Goal: Task Accomplishment & Management: Use online tool/utility

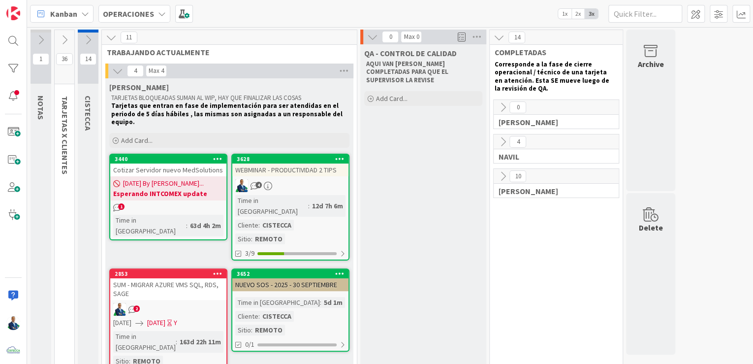
click at [132, 20] on div "OPERACIONES" at bounding box center [134, 14] width 72 height 18
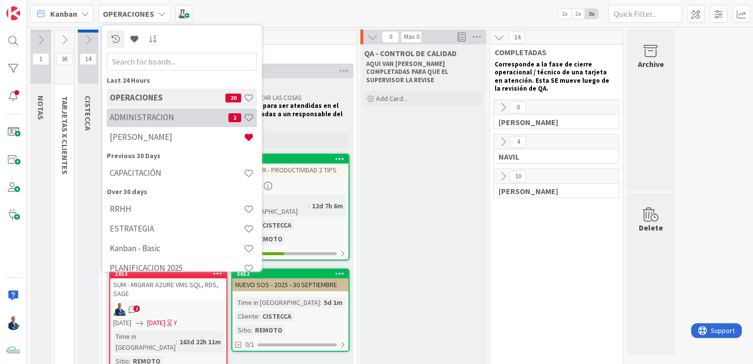
click at [139, 116] on h4 "ADMINISTRACION" at bounding box center [169, 118] width 119 height 10
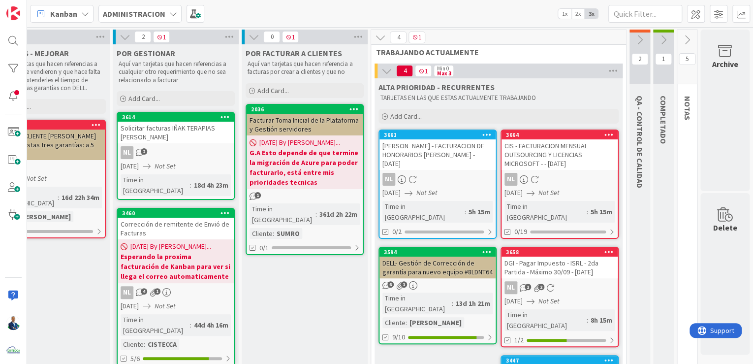
scroll to position [0, 181]
click at [682, 42] on icon at bounding box center [687, 39] width 11 height 11
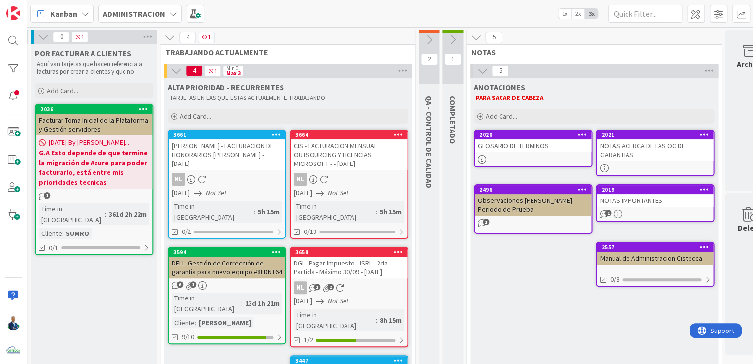
scroll to position [0, 416]
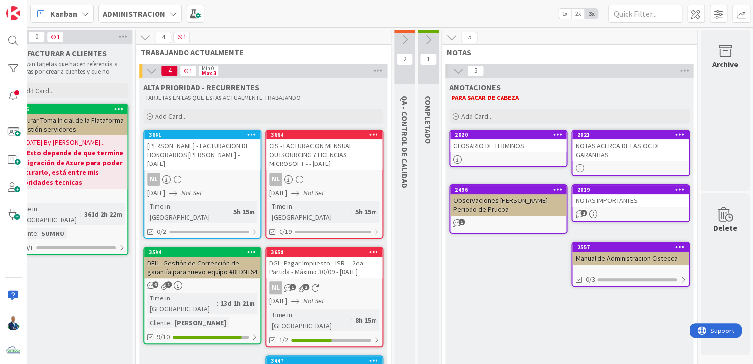
click at [520, 195] on div "Observaciones [PERSON_NAME] Periodo de Prueba" at bounding box center [508, 205] width 116 height 22
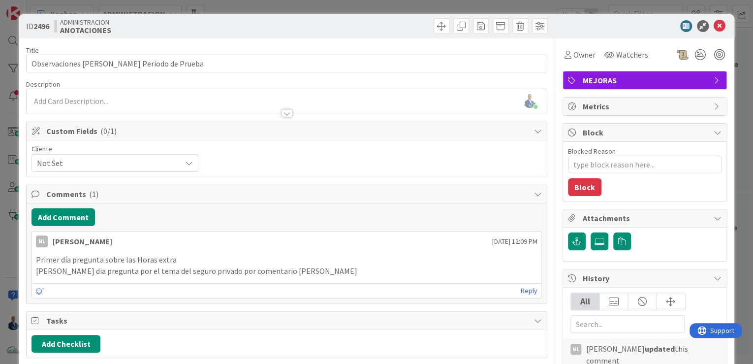
click at [735, 136] on div "ID 2496 ADMINISTRACION ANOTACIONES Title 40 / 128 Observaciones Fernando Period…" at bounding box center [376, 182] width 753 height 364
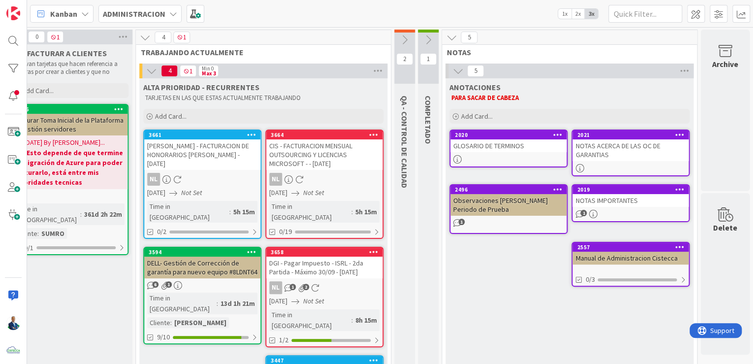
click at [608, 250] on div "2557" at bounding box center [631, 247] width 116 height 9
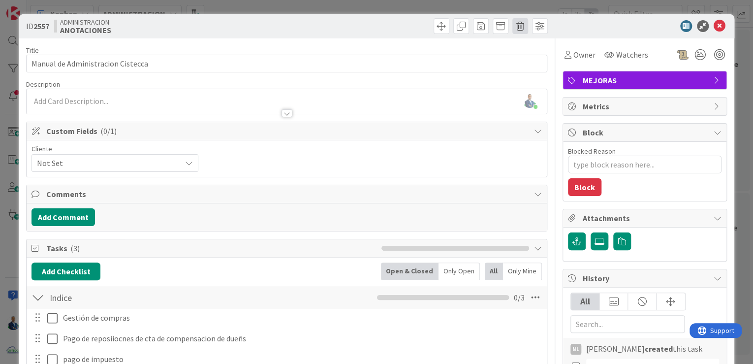
click at [512, 21] on span at bounding box center [520, 26] width 16 height 16
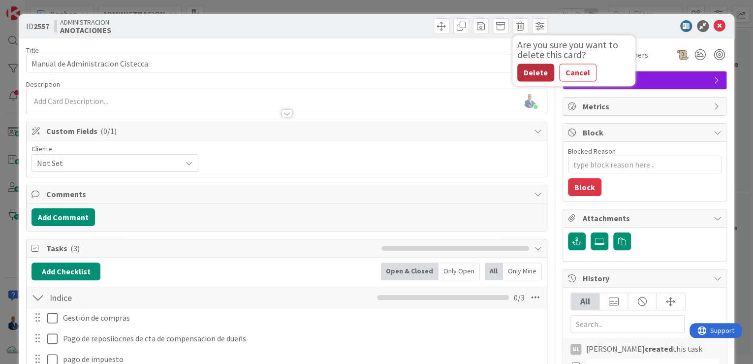
click at [517, 64] on button "Delete" at bounding box center [535, 73] width 37 height 18
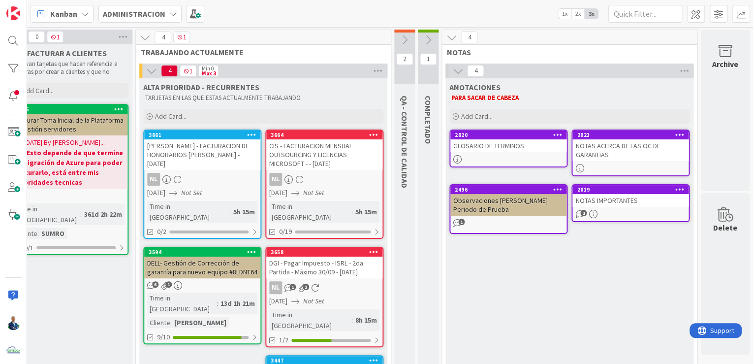
click at [602, 147] on div "NOTAS ACERCA DE LAS OC DE GARANTIAS" at bounding box center [631, 150] width 116 height 22
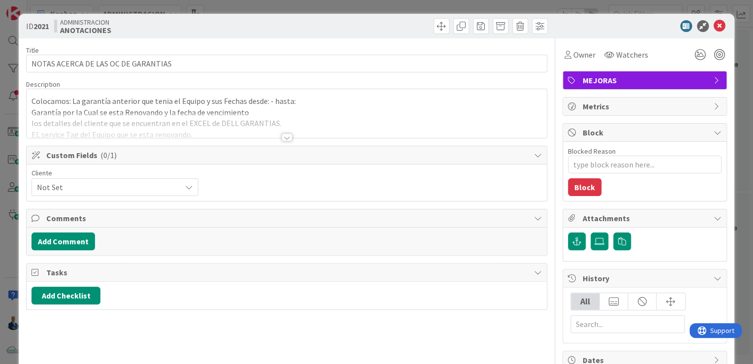
click at [283, 138] on div at bounding box center [287, 137] width 11 height 8
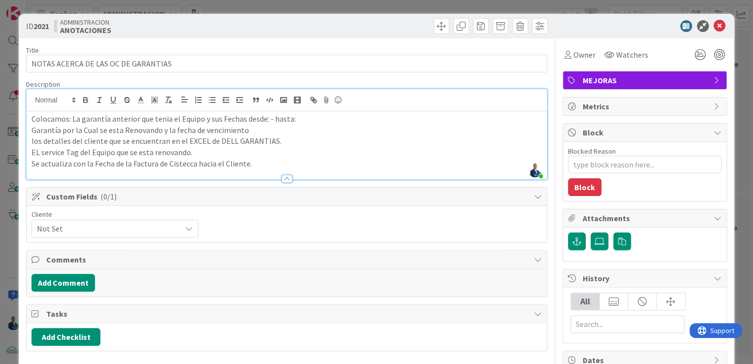
click at [735, 97] on div "ID 2021 ADMINISTRACION ANOTACIONES Title 35 / 128 NOTAS ACERCA DE LAS OC DE GAR…" at bounding box center [376, 182] width 753 height 364
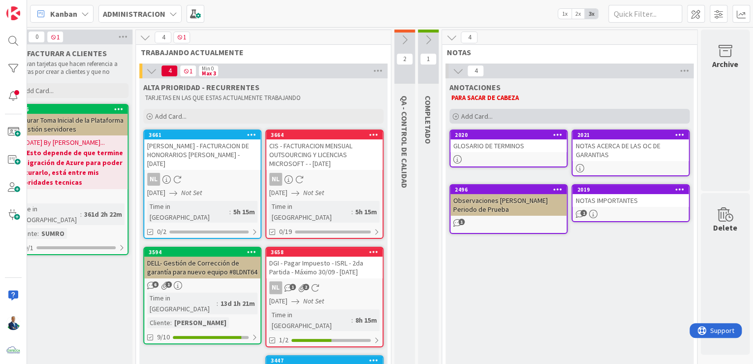
click at [512, 114] on div "Add Card..." at bounding box center [569, 116] width 240 height 15
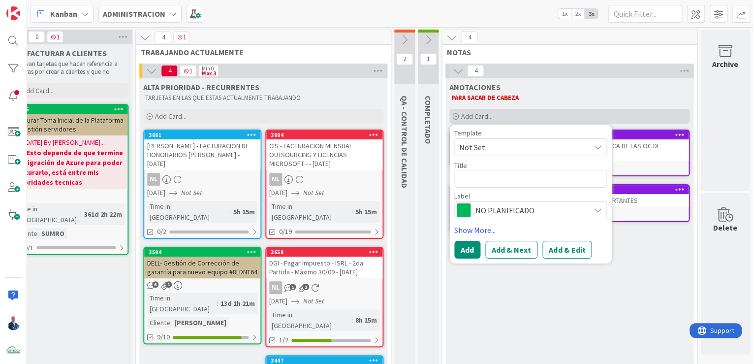
type textarea "x"
type textarea "V"
type textarea "x"
type textarea "VA"
type textarea "x"
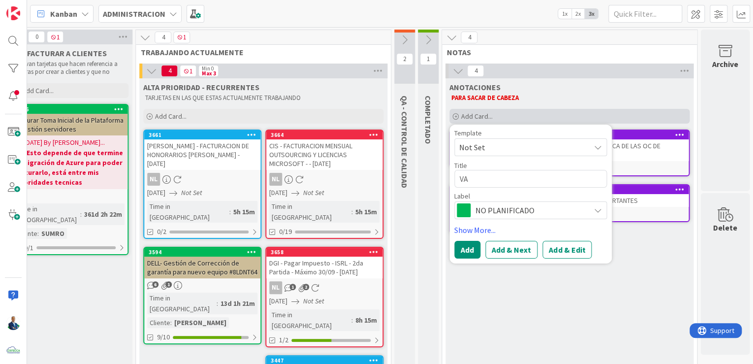
type textarea "VAC"
type textarea "x"
type textarea "VACA"
type textarea "x"
type textarea "VACAC"
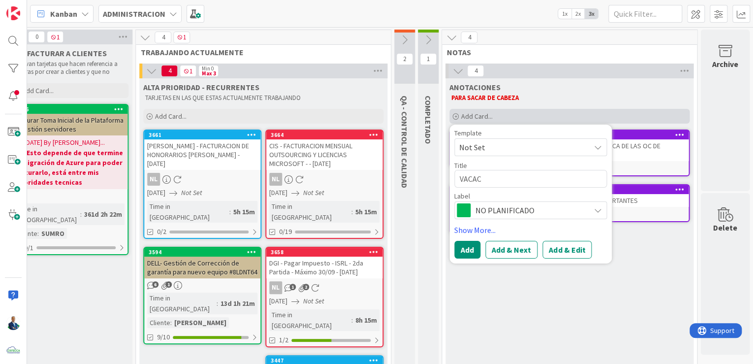
type textarea "x"
type textarea "VACACI"
type textarea "x"
type textarea "VACACIO"
type textarea "x"
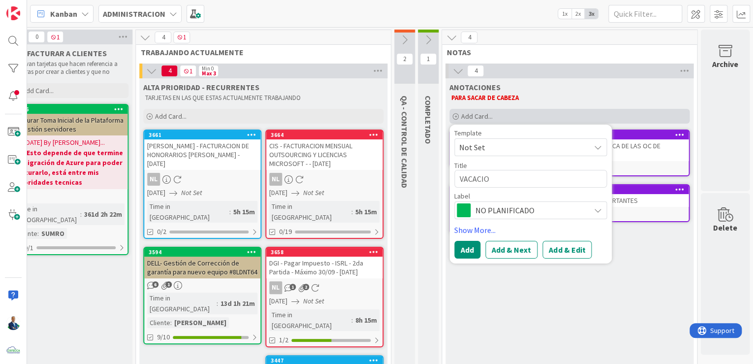
type textarea "VACACION"
type textarea "x"
type textarea "VACACIONE"
type textarea "x"
type textarea "VACACIONES"
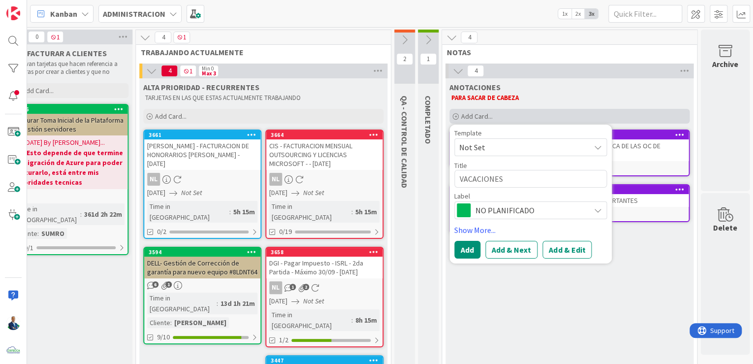
type textarea "x"
type textarea "VACACIONES"
type textarea "x"
type textarea "VACACIONES -"
type textarea "x"
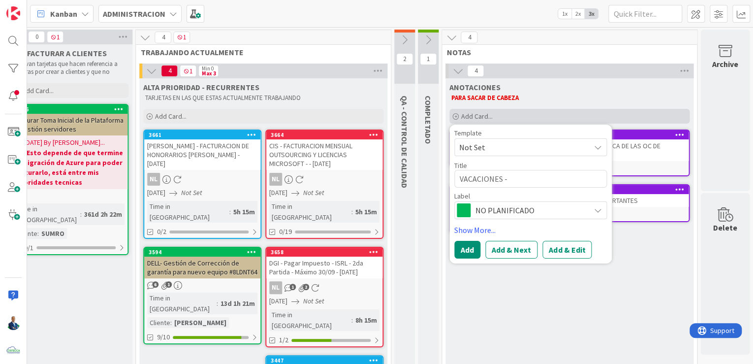
type textarea "VACACIONES -"
type textarea "x"
type textarea "VACACIONES - T"
type textarea "x"
type textarea "VACACIONES - TE"
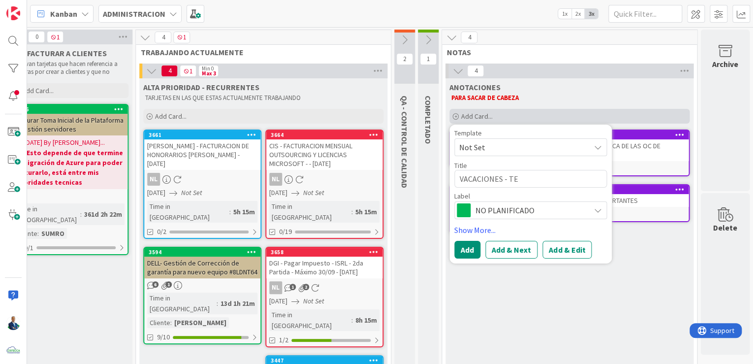
type textarea "x"
type textarea "VACACIONES - TEMA"
type textarea "x"
type textarea "VACACIONES - TEMAS"
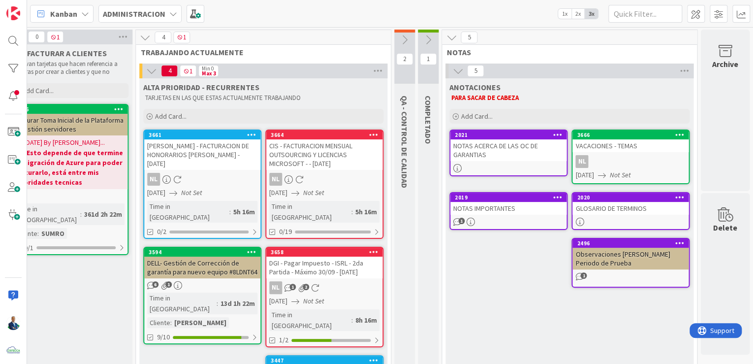
click at [612, 142] on div "VACACIONES - TEMAS" at bounding box center [631, 145] width 116 height 13
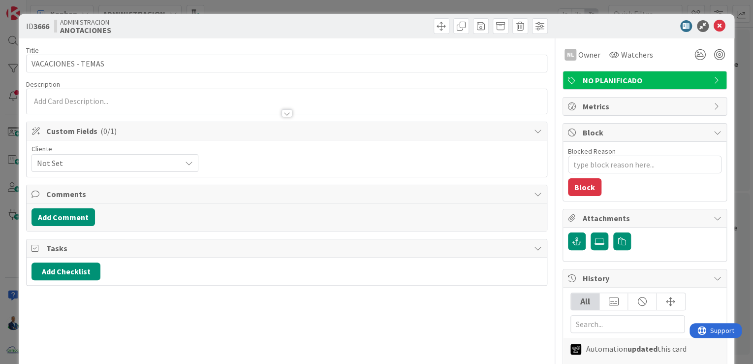
click at [594, 79] on span "NO PLANIFICADO" at bounding box center [646, 80] width 126 height 12
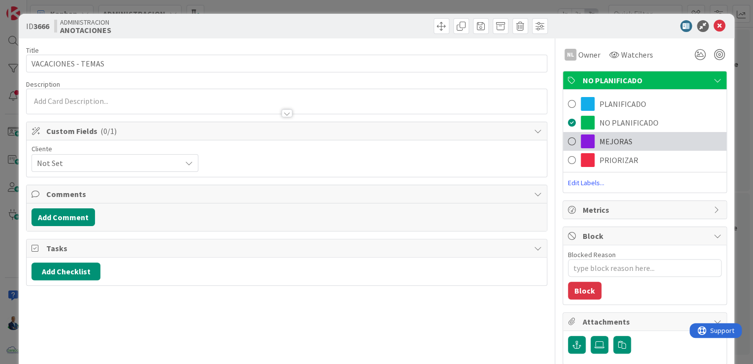
click at [601, 139] on span "MEJORAS" at bounding box center [616, 141] width 33 height 12
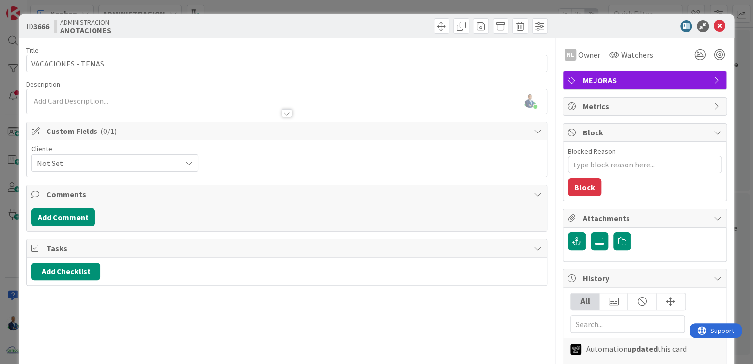
click at [101, 111] on div at bounding box center [287, 108] width 520 height 10
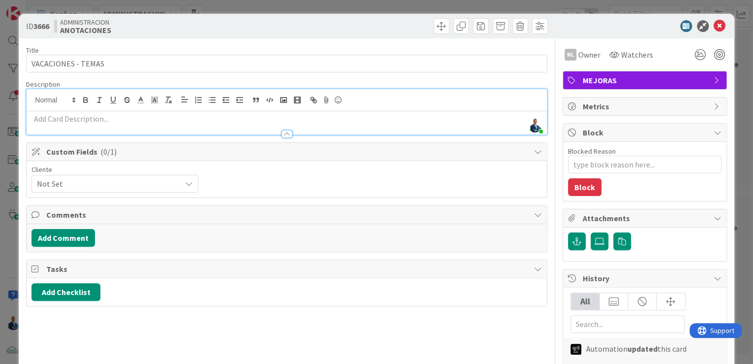
click at [101, 120] on p at bounding box center [287, 118] width 511 height 11
paste div
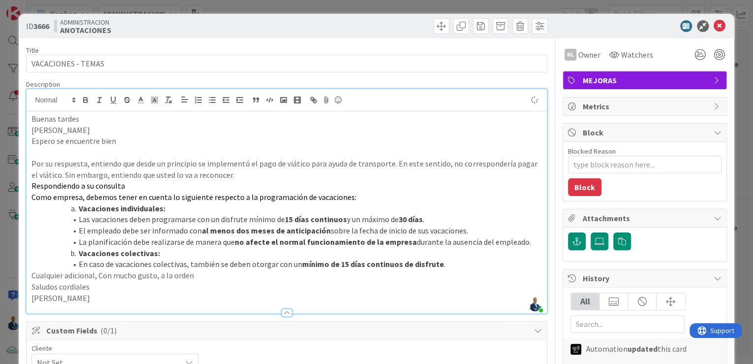
type textarea "x"
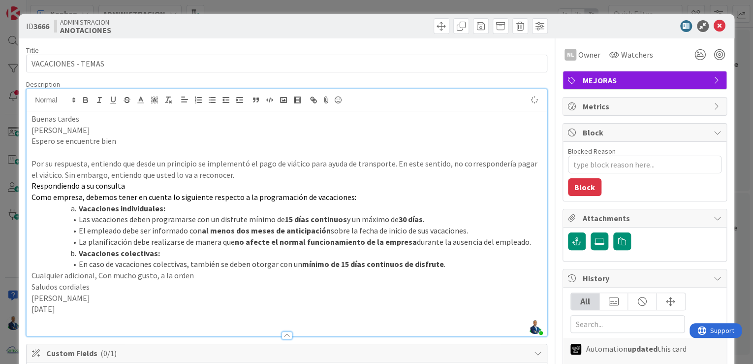
type textarea "x"
click at [742, 107] on div "ID 3666 ADMINISTRACION ANOTACIONES Title 18 / 128 VACACIONES - TEMAS Descriptio…" at bounding box center [376, 182] width 753 height 364
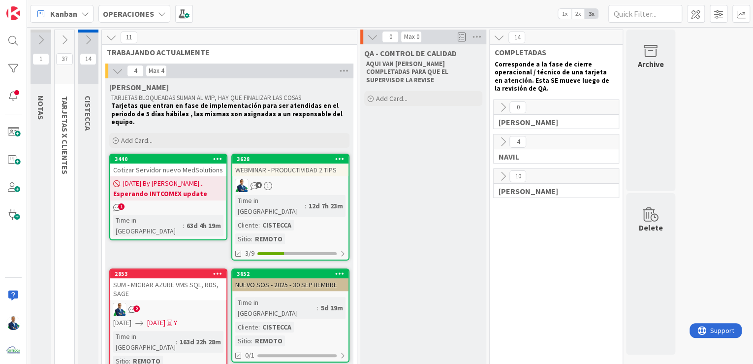
click at [160, 13] on icon at bounding box center [162, 14] width 8 height 8
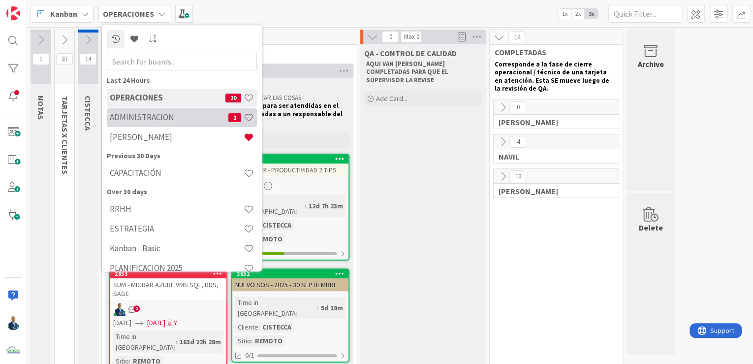
click at [143, 124] on div "ADMINISTRACION 2" at bounding box center [182, 117] width 150 height 19
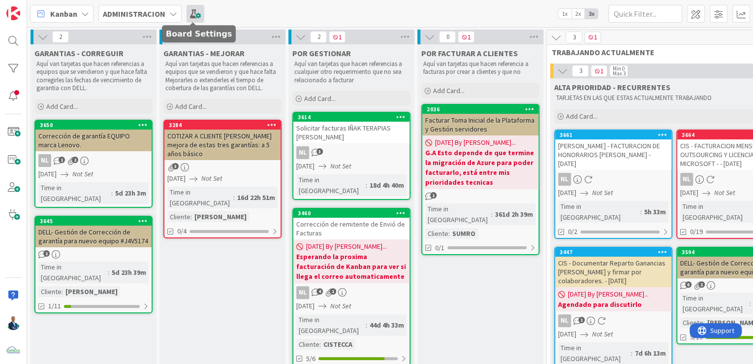
click at [193, 14] on span at bounding box center [196, 14] width 18 height 18
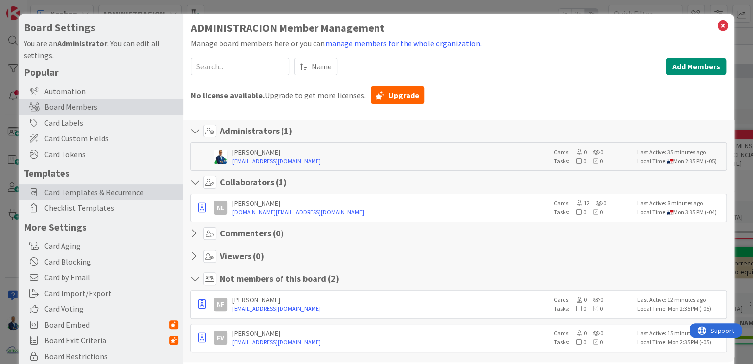
click at [118, 189] on span "Card Templates & Recurrence" at bounding box center [111, 192] width 134 height 12
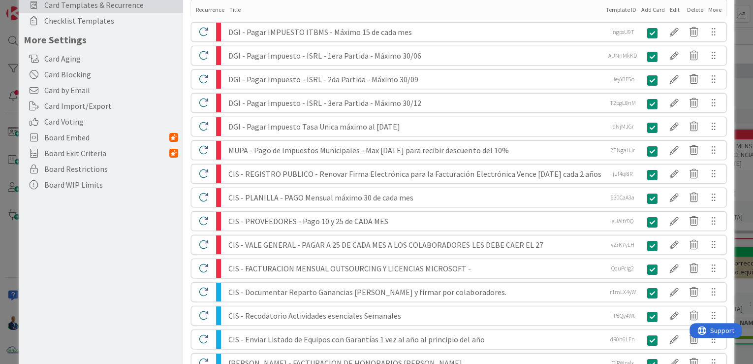
scroll to position [236, 0]
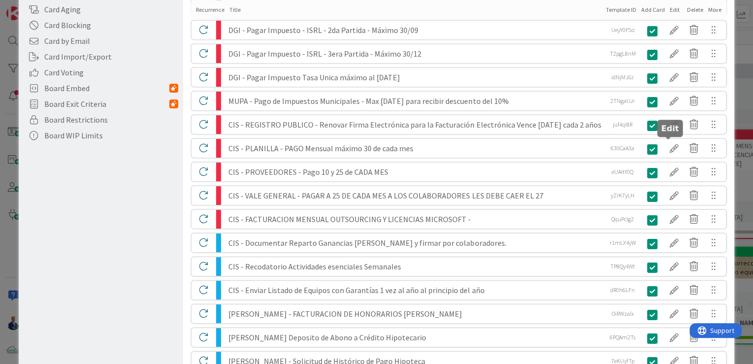
click at [387, 147] on div at bounding box center [675, 148] width 20 height 17
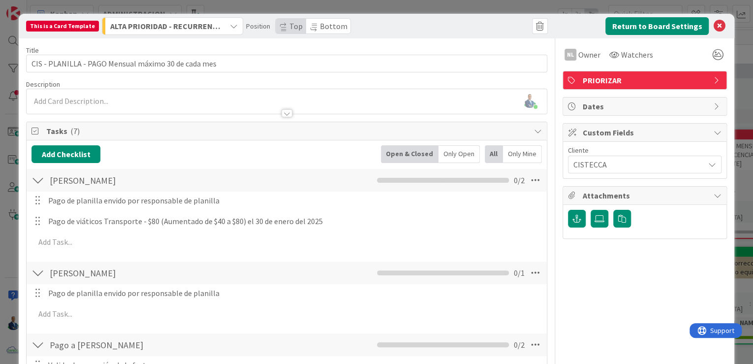
scroll to position [0, 0]
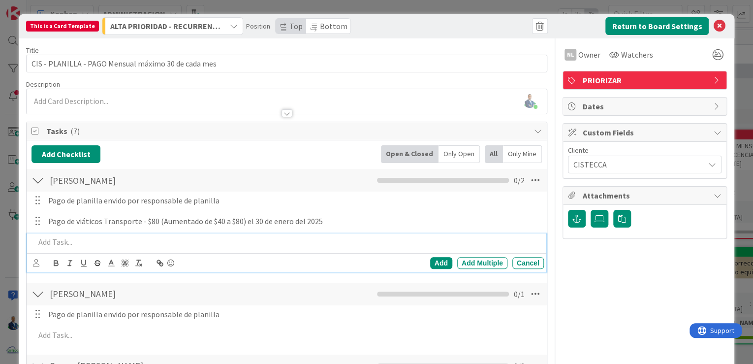
click at [114, 242] on p at bounding box center [287, 241] width 505 height 11
click at [249, 248] on div "[PERSON_NAME] firmó el" at bounding box center [287, 241] width 513 height 17
click at [158, 246] on p "[PERSON_NAME] firmó el" at bounding box center [287, 241] width 505 height 11
click at [57, 259] on icon "button" at bounding box center [56, 262] width 9 height 9
click at [193, 245] on p "Colaborador firmó el Comprobante de Pago" at bounding box center [287, 241] width 505 height 11
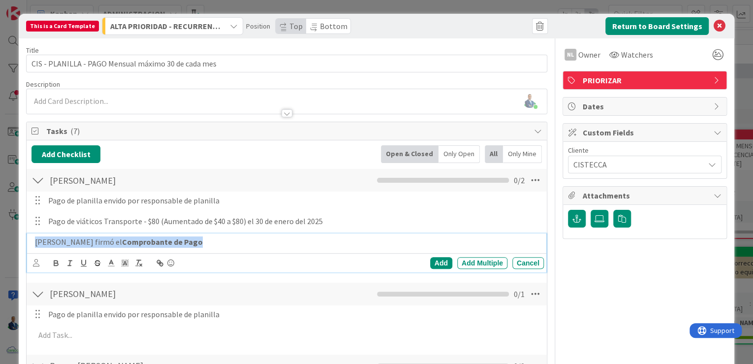
drag, startPoint x: 193, startPoint y: 245, endPoint x: 23, endPoint y: 240, distance: 170.4
copy p "Colaborador firmó el Comprobante de Pago"
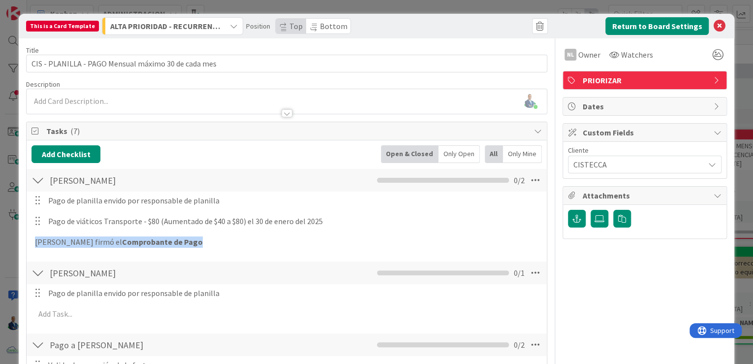
click at [387, 262] on div "Add Checklist Open & Closed Only Open All Only Mine [PERSON_NAME] Checklist Nam…" at bounding box center [287, 328] width 511 height 367
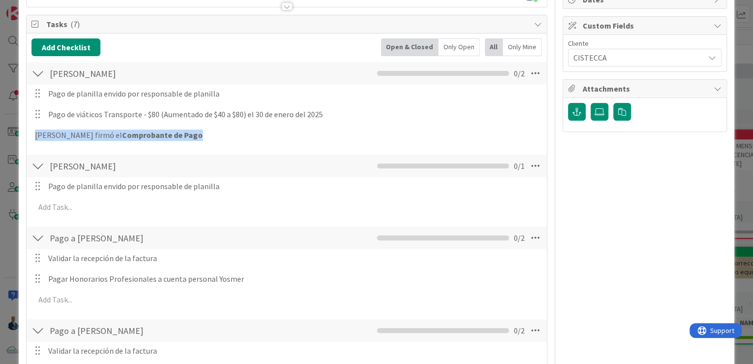
scroll to position [118, 0]
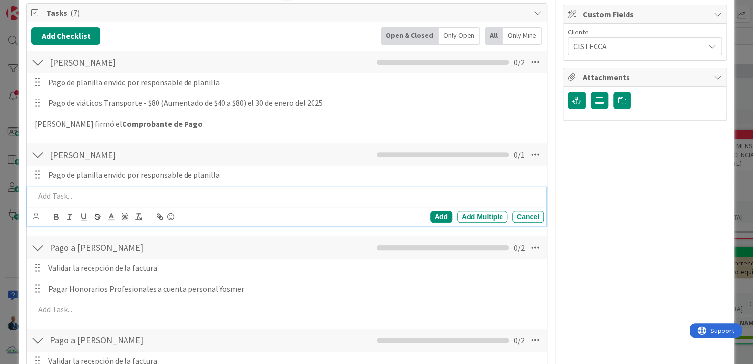
click at [70, 195] on p at bounding box center [287, 195] width 505 height 11
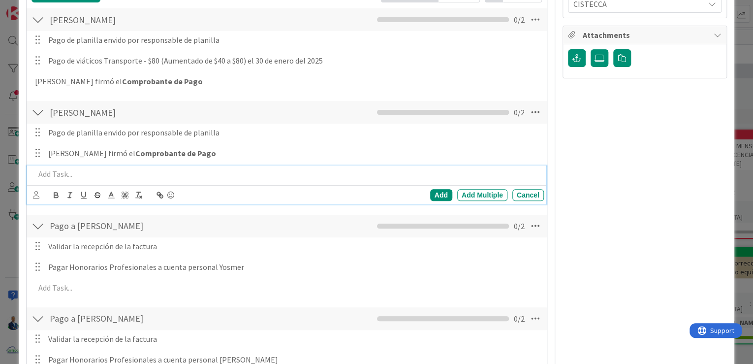
scroll to position [178, 0]
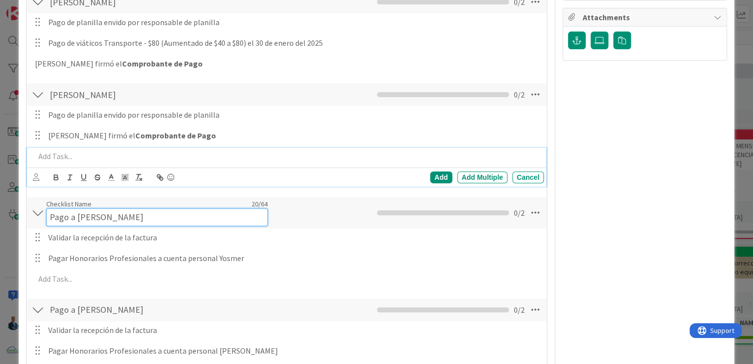
click at [113, 204] on div "Checklist Name 20 / 64 Pago a [PERSON_NAME]" at bounding box center [157, 212] width 222 height 27
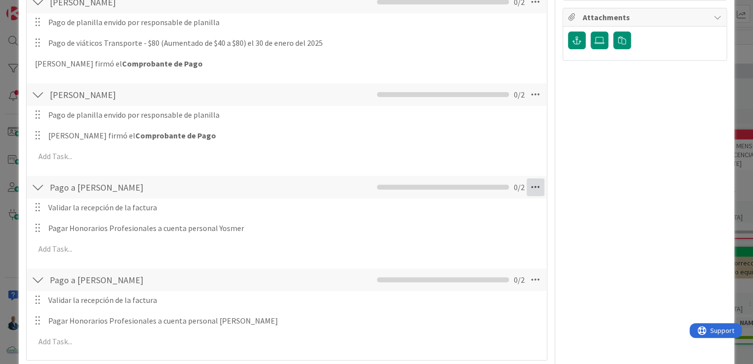
click at [387, 192] on icon at bounding box center [536, 187] width 18 height 18
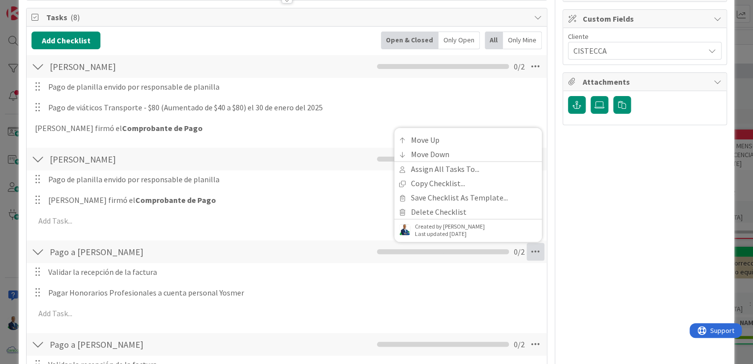
scroll to position [99, 0]
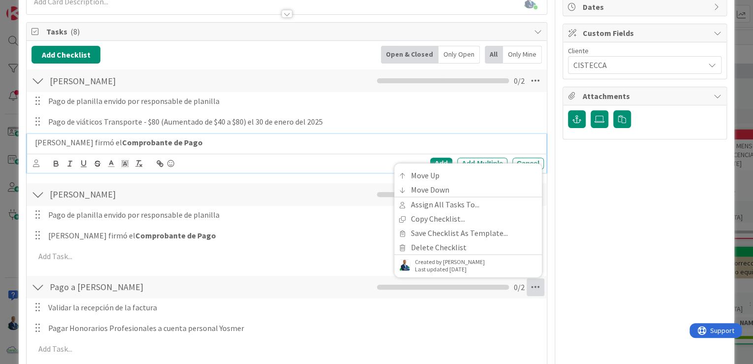
click at [169, 143] on strong "Comprobante de Pago" at bounding box center [162, 142] width 81 height 10
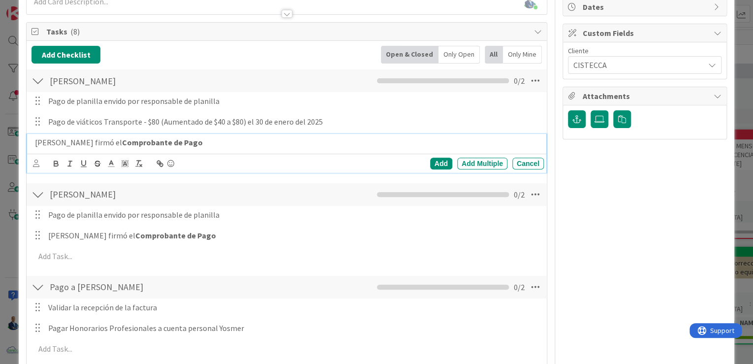
click at [205, 139] on p "Colaborador firmó el Comprobante de Pago" at bounding box center [287, 142] width 505 height 11
click at [387, 166] on div "Add" at bounding box center [441, 164] width 22 height 12
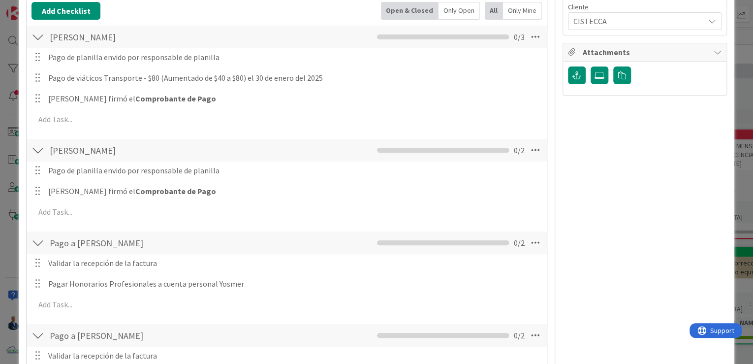
scroll to position [178, 0]
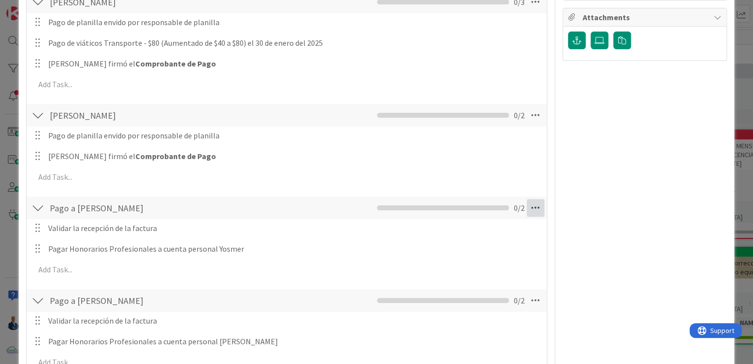
click at [387, 207] on icon at bounding box center [536, 208] width 18 height 18
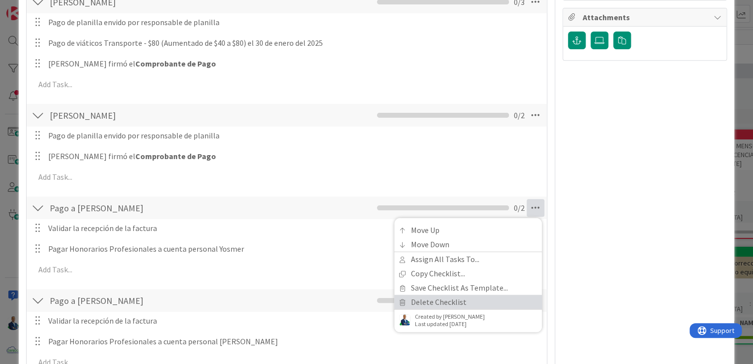
click at [387, 299] on link "Delete Checklist" at bounding box center [468, 301] width 148 height 14
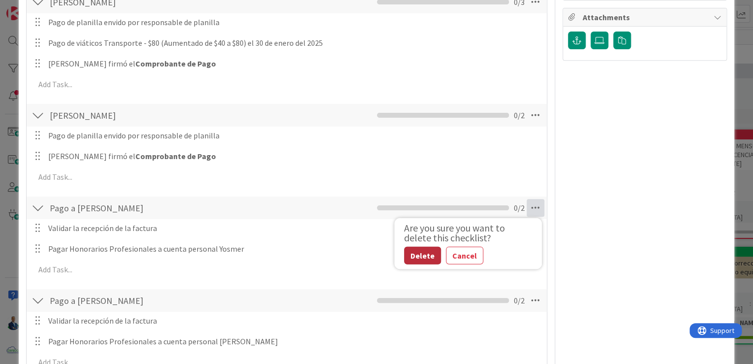
click at [387, 259] on button "Delete" at bounding box center [422, 255] width 37 height 18
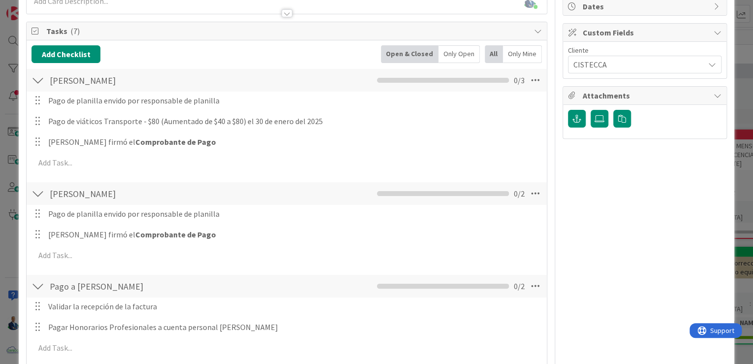
scroll to position [99, 0]
drag, startPoint x: 739, startPoint y: 46, endPoint x: 695, endPoint y: 51, distance: 44.1
click at [387, 46] on div "This is a Card Template ALTA PRIORIDAD - RECURRENTES Position Top Bottom Return…" at bounding box center [376, 182] width 753 height 364
